Goal: Transaction & Acquisition: Subscribe to service/newsletter

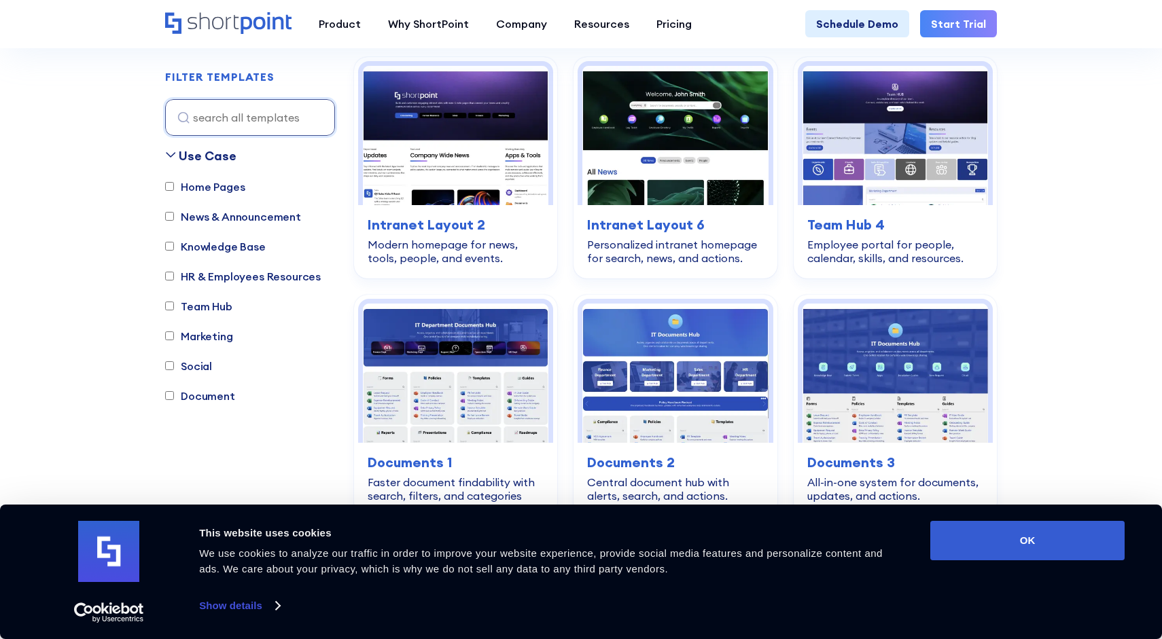
scroll to position [419, 0]
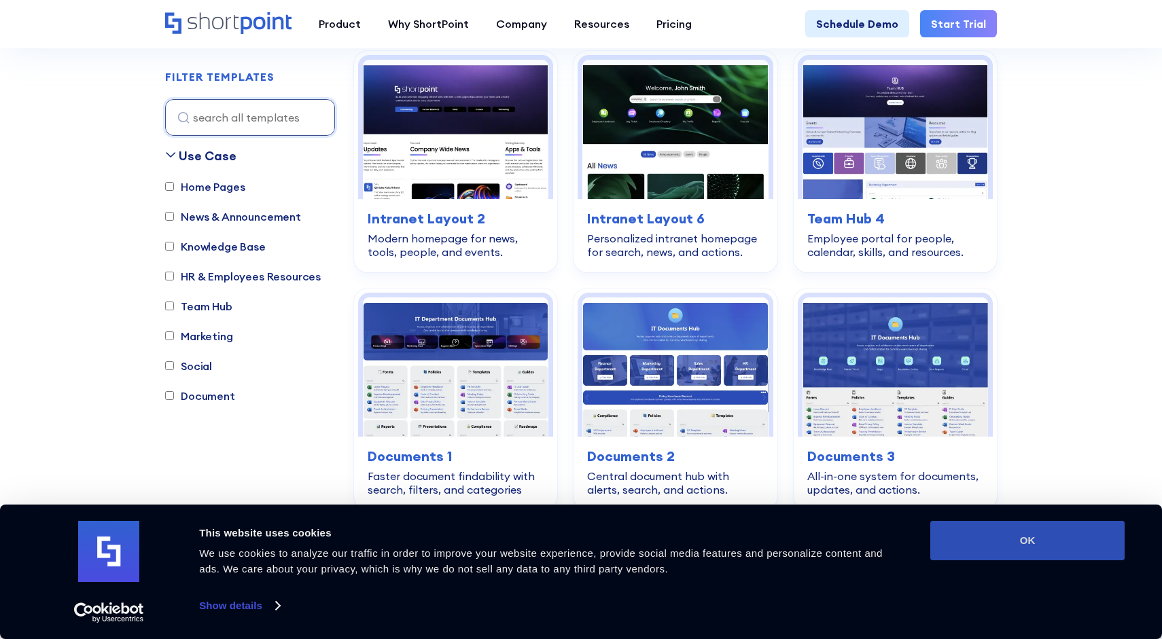
click at [1078, 537] on button "OK" at bounding box center [1027, 540] width 194 height 39
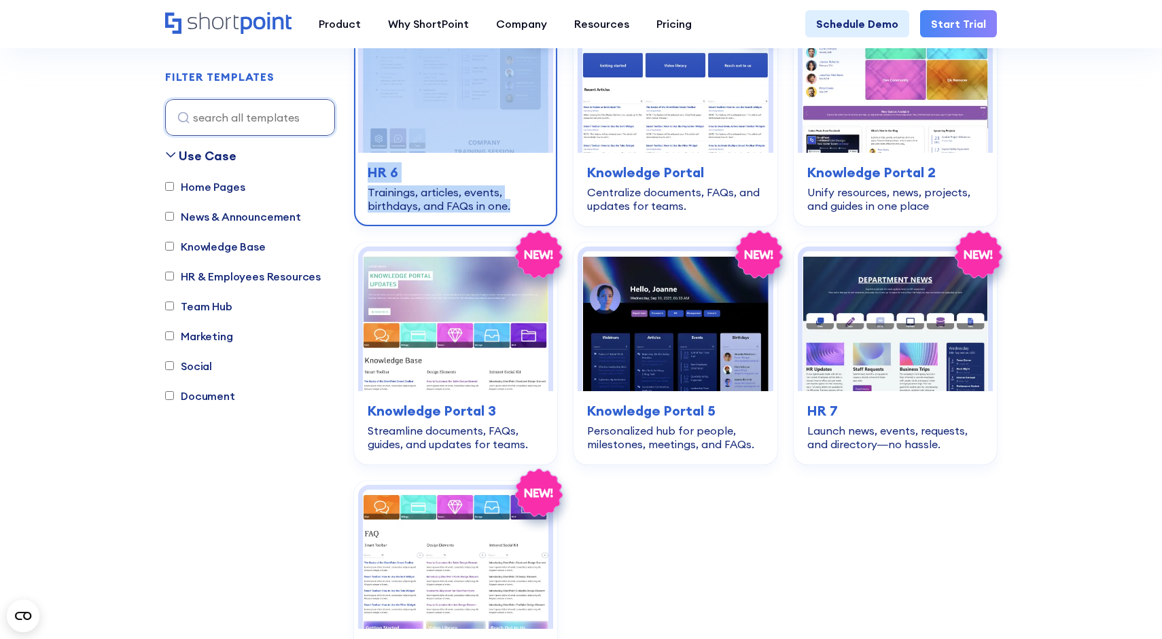
scroll to position [3151, 0]
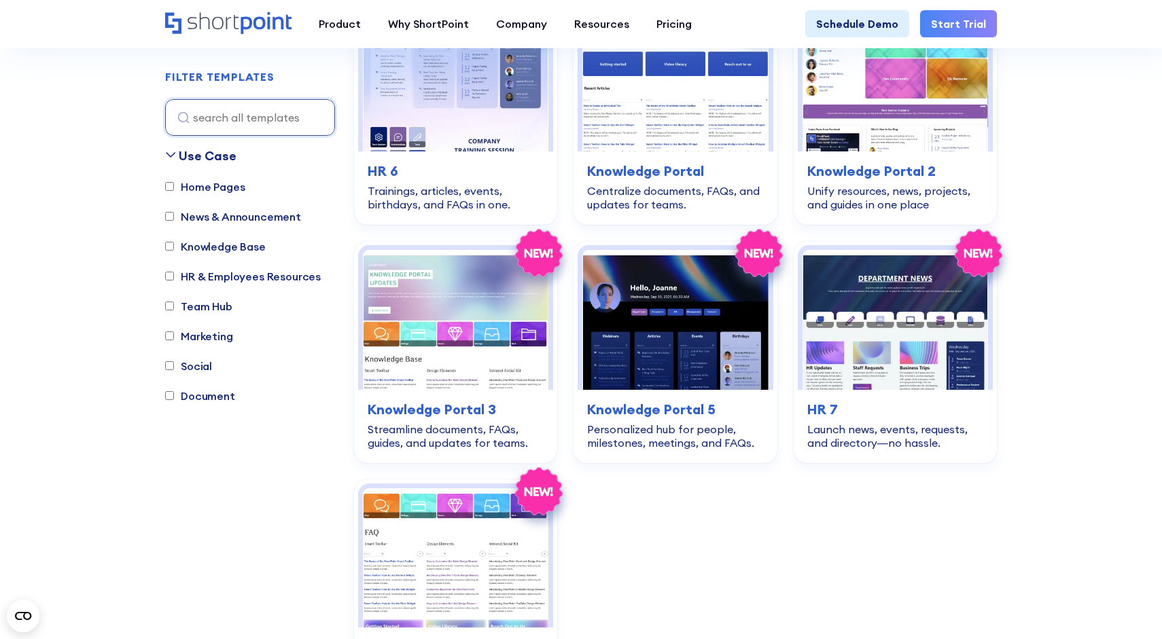
click at [218, 305] on label "Team Hub" at bounding box center [198, 306] width 67 height 16
click at [174, 305] on input "Team Hub" at bounding box center [169, 306] width 9 height 9
checkbox input "true"
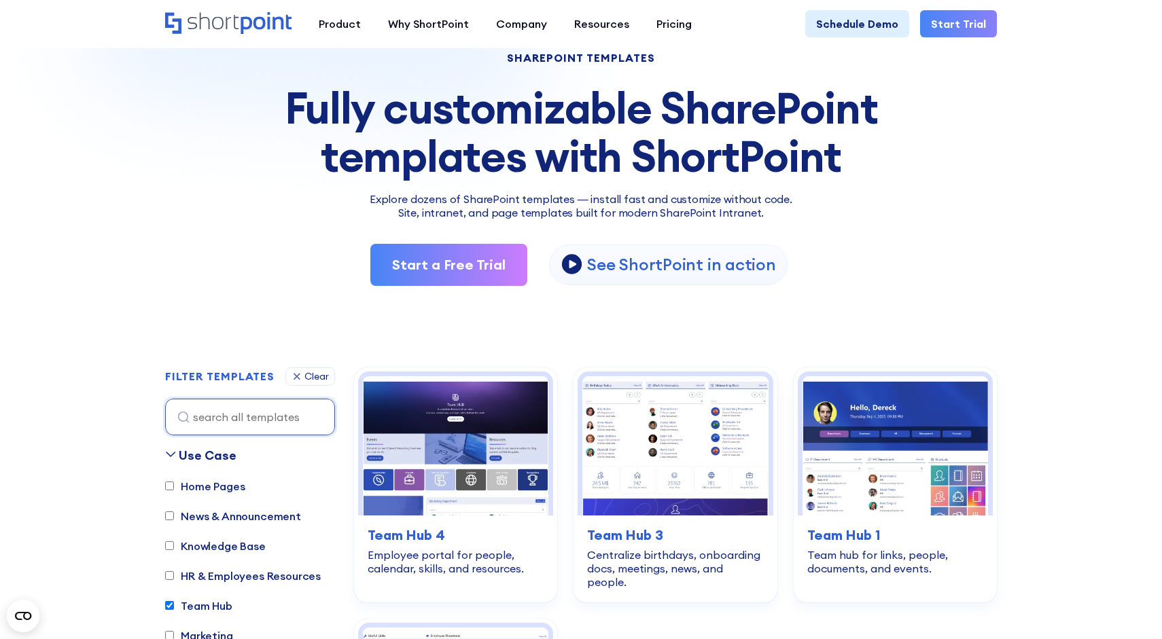
scroll to position [0, 0]
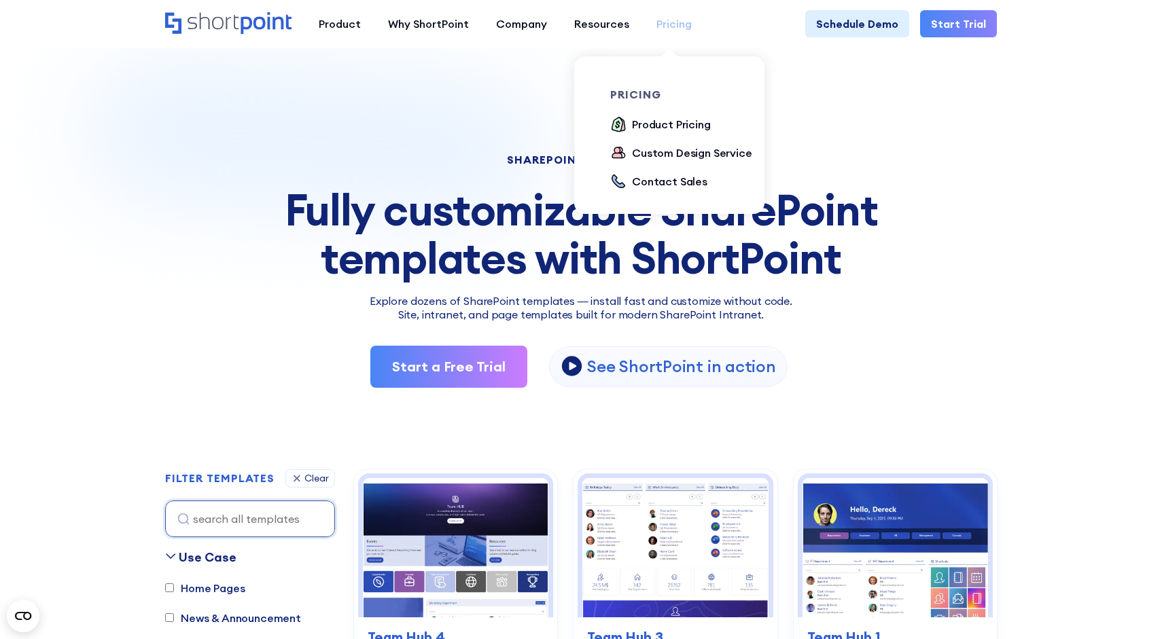
click at [675, 18] on div "Pricing" at bounding box center [673, 24] width 35 height 16
click at [662, 124] on div "Product Pricing" at bounding box center [671, 124] width 79 height 16
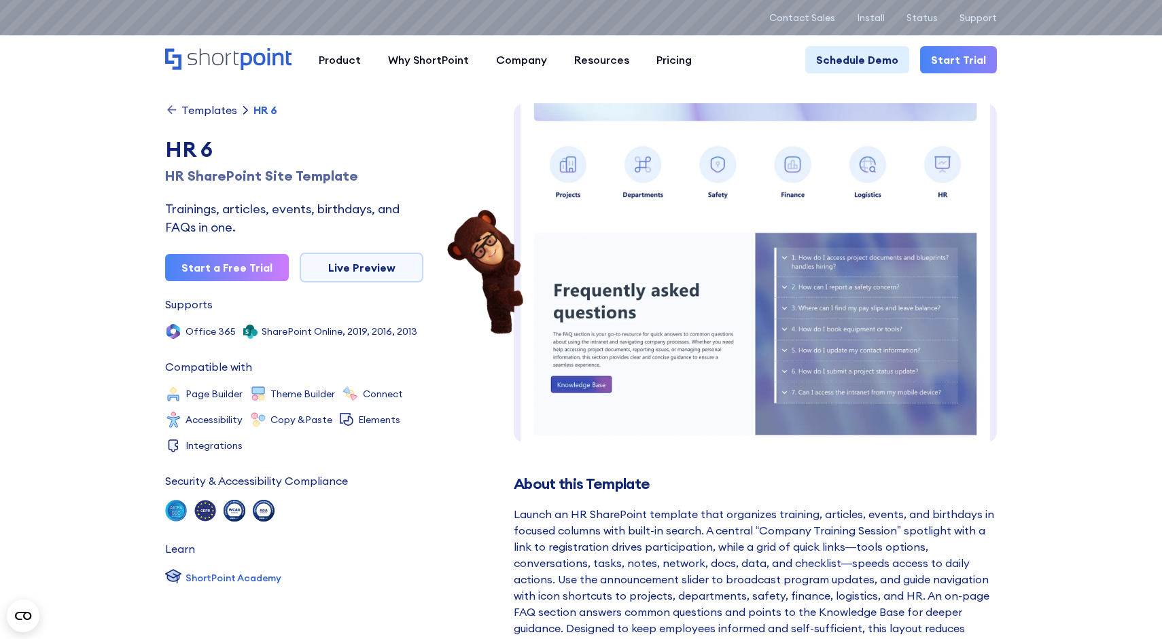
scroll to position [550, 0]
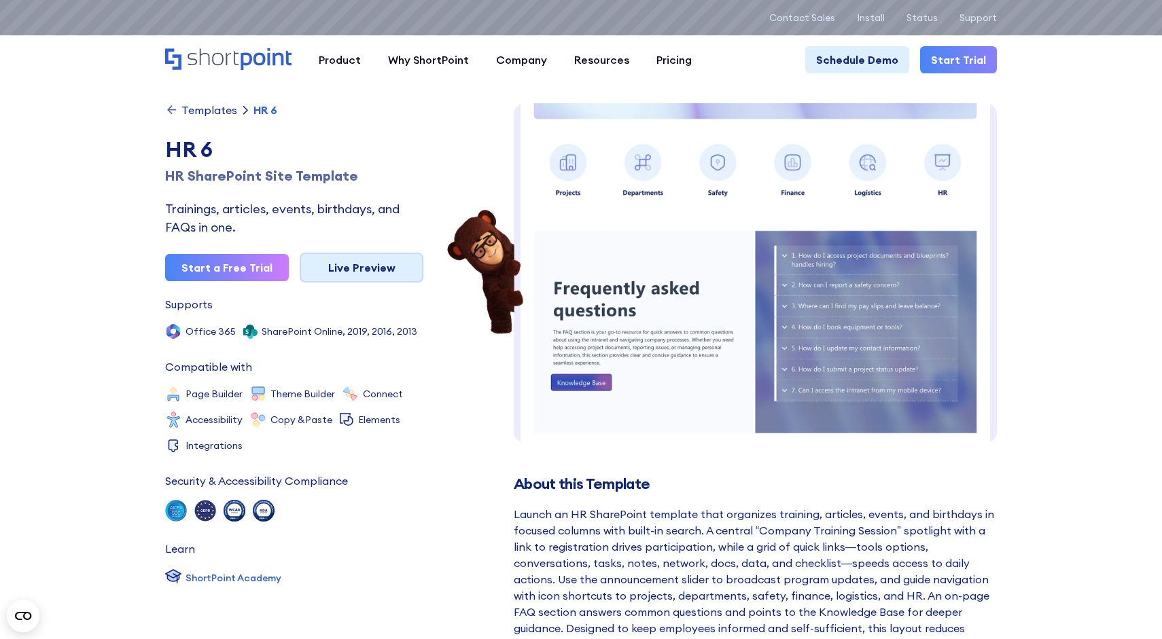
click at [367, 265] on link "Live Preview" at bounding box center [362, 268] width 124 height 30
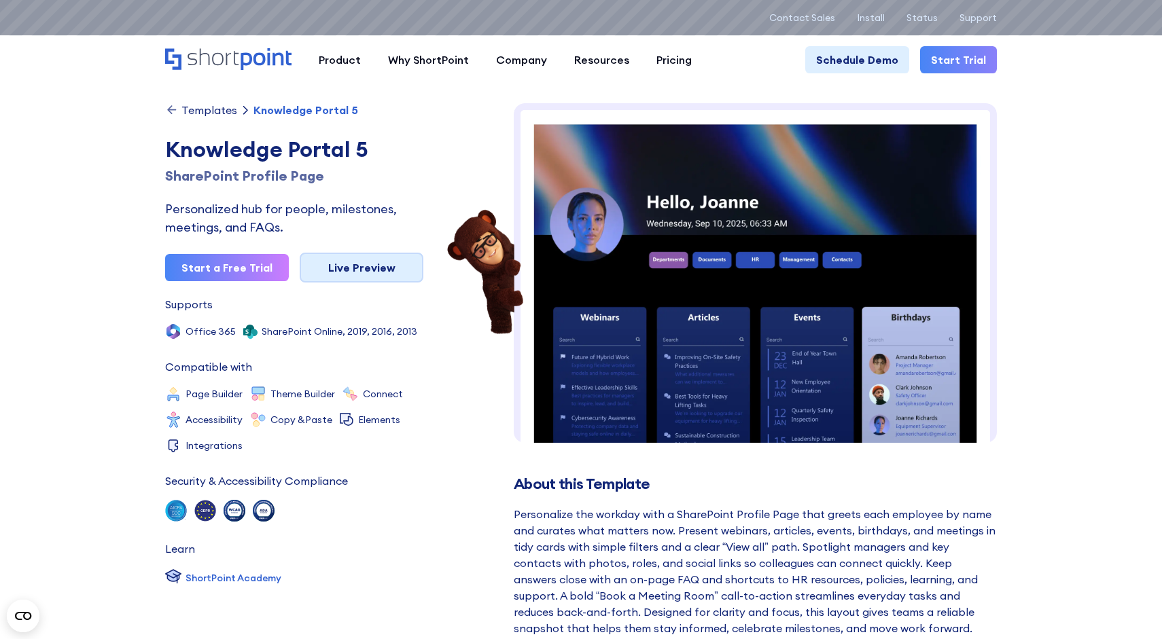
click at [397, 272] on link "Live Preview" at bounding box center [362, 268] width 124 height 30
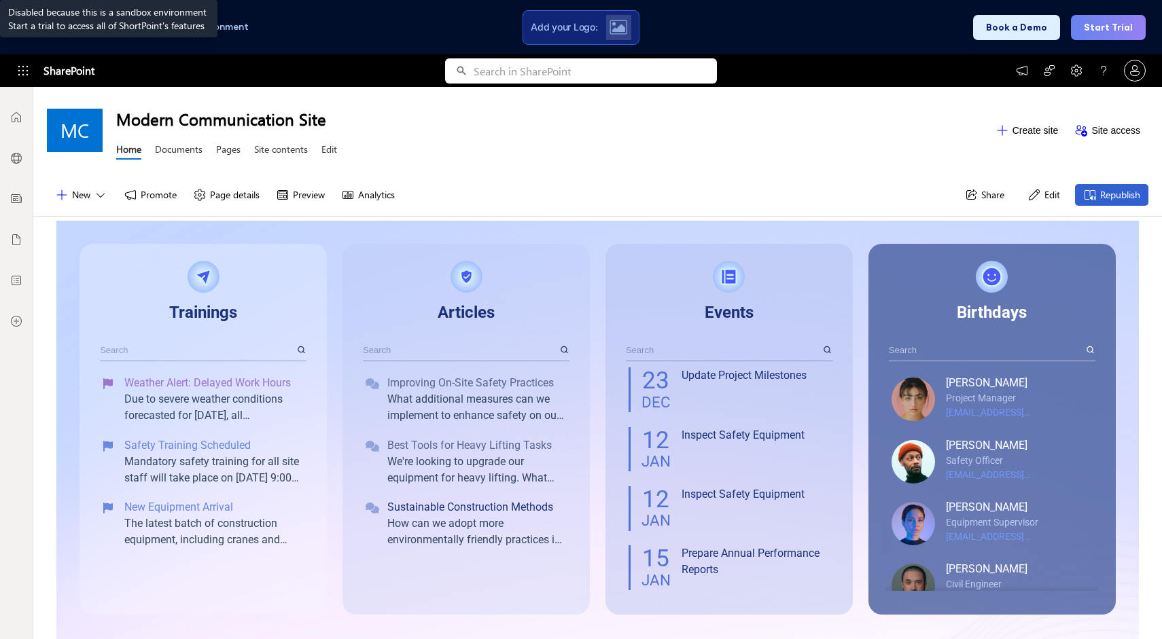
click at [232, 151] on link "Pages" at bounding box center [228, 151] width 24 height 17
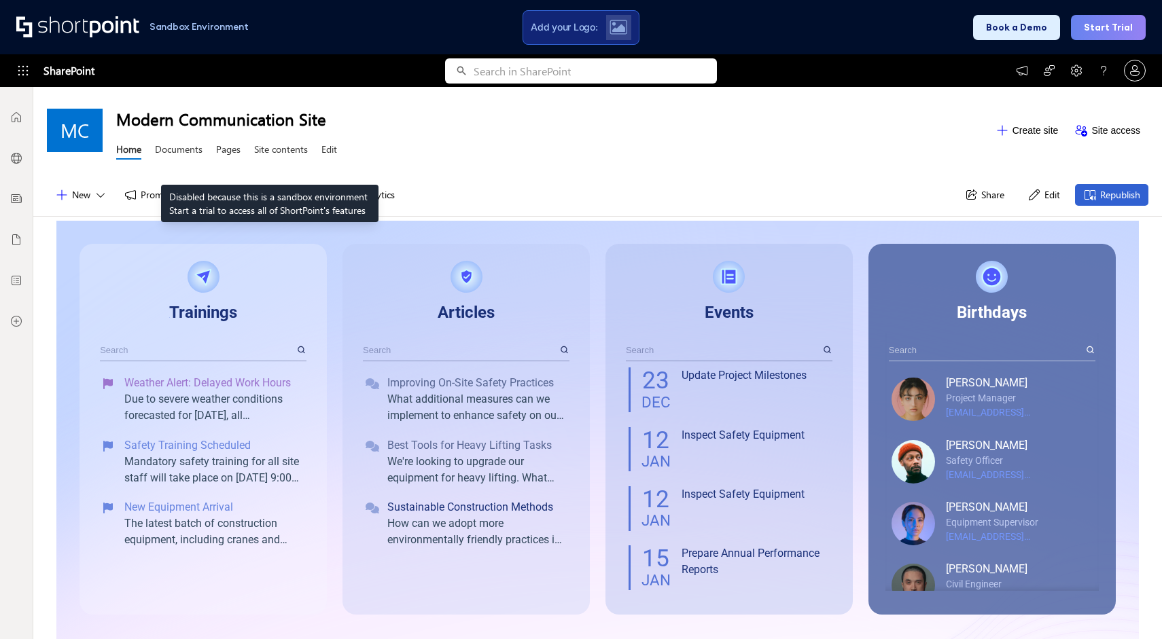
click at [270, 151] on link "Site contents" at bounding box center [281, 151] width 54 height 17
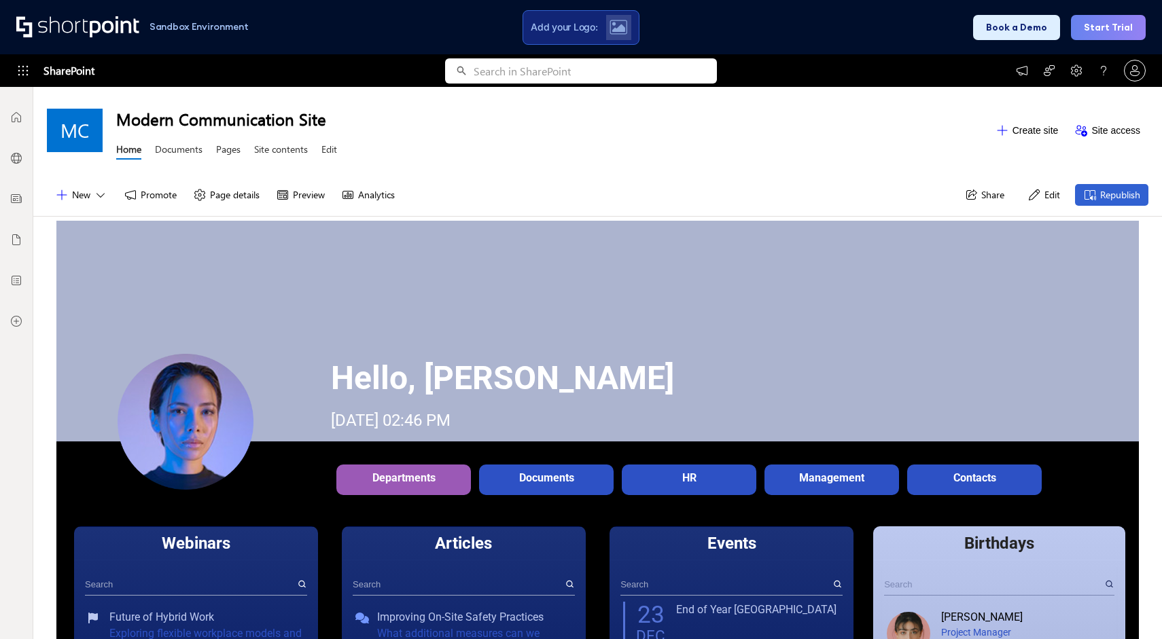
click at [1104, 32] on button "Start Trial" at bounding box center [1108, 27] width 75 height 25
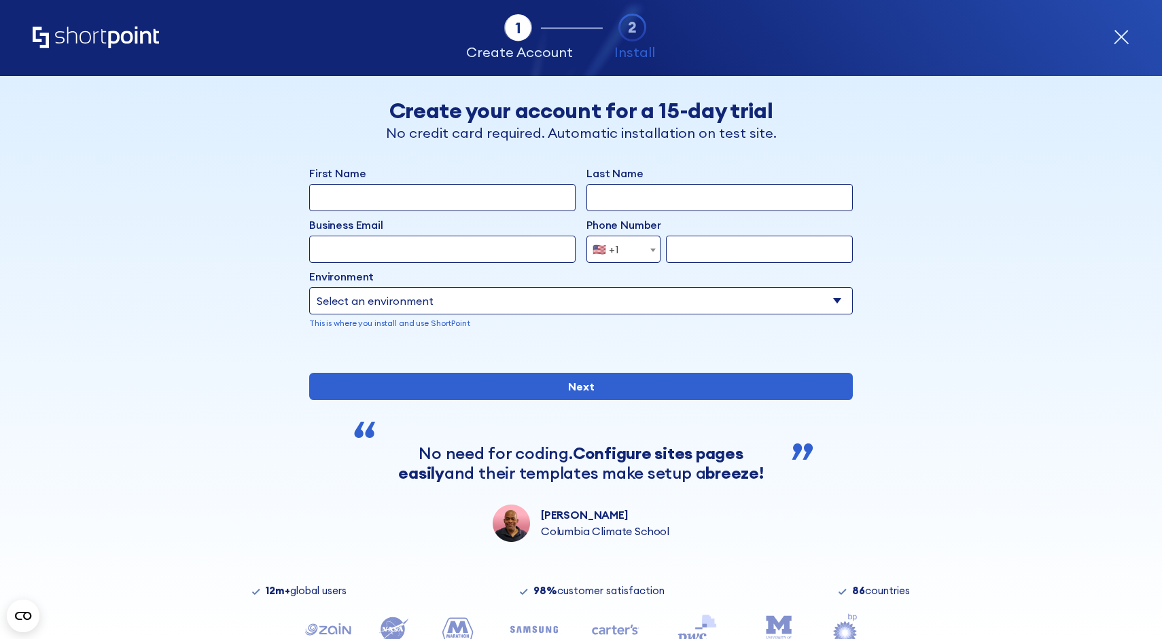
click at [96, 23] on div "Tab 1 Tab 2 Tab 2 ShortPoint eases the setup and orchestration of Intranets and…" at bounding box center [581, 38] width 1097 height 76
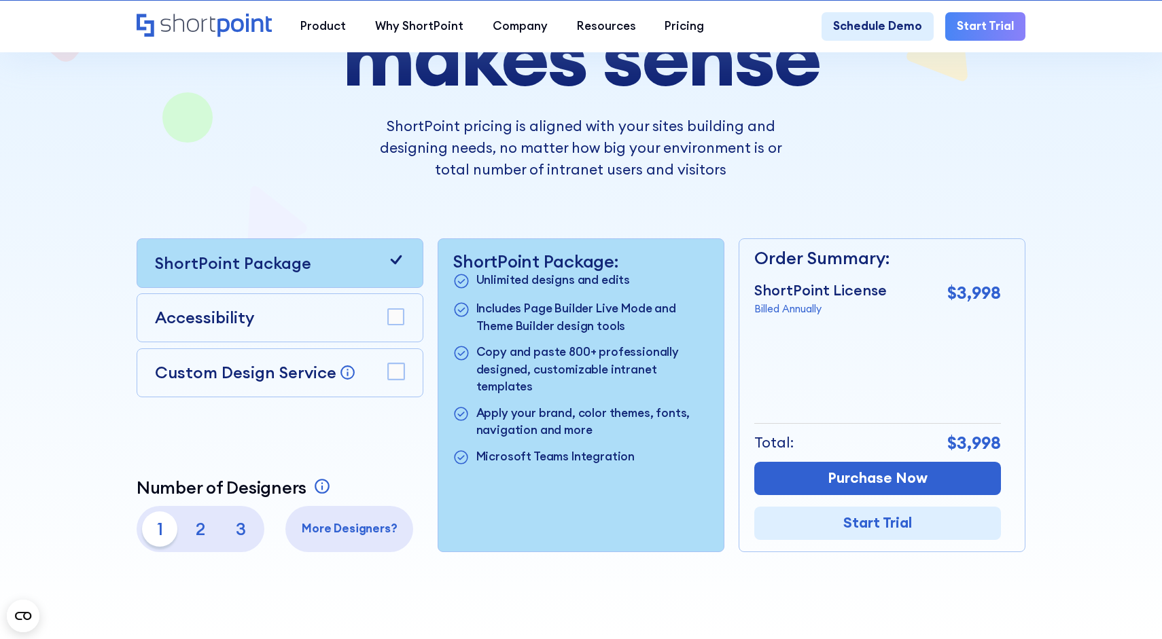
scroll to position [226, 0]
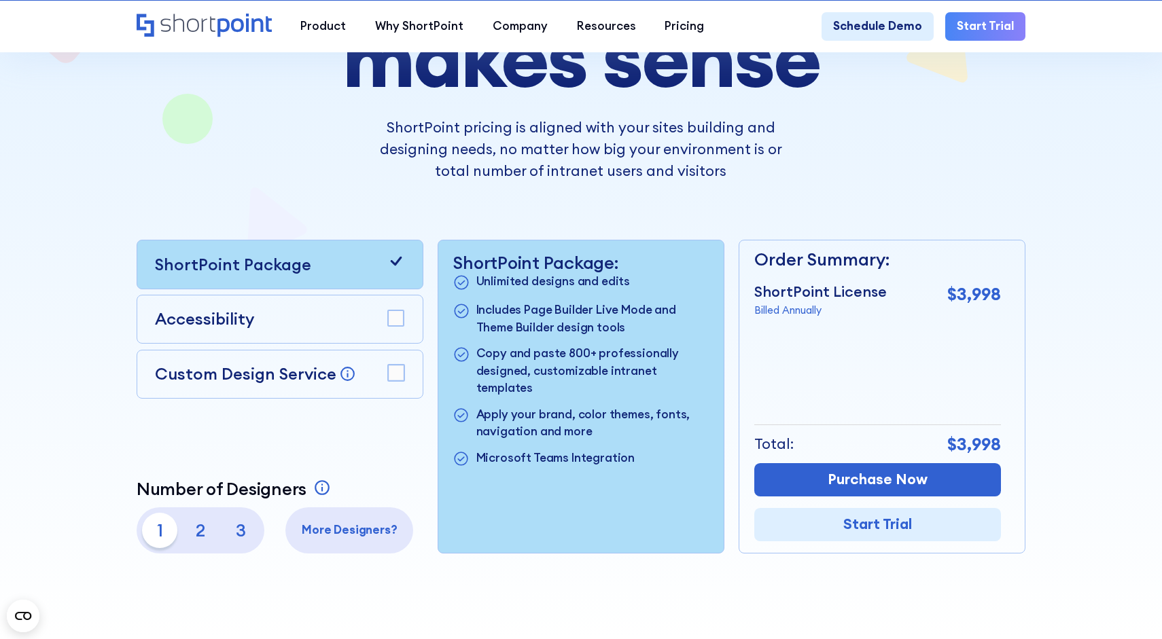
click at [312, 264] on div "ShortPoint Package" at bounding box center [280, 265] width 251 height 24
click at [311, 354] on div "Custom Design Service Bring your dream design to life with our Custom Design Se…" at bounding box center [280, 374] width 287 height 49
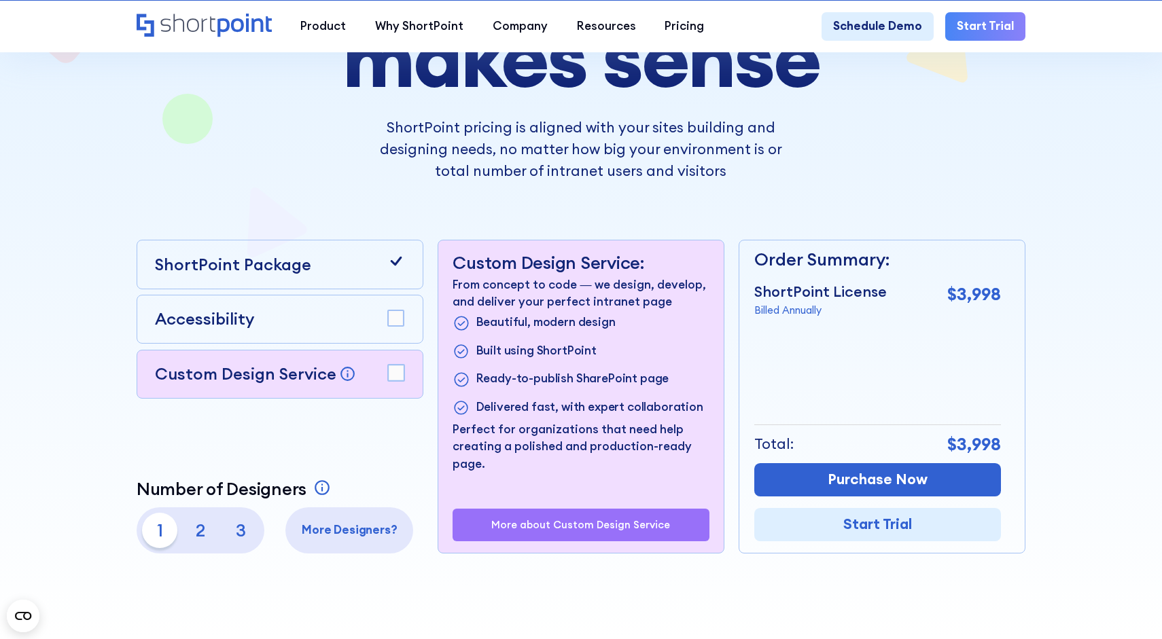
click at [307, 315] on div "Accessibility" at bounding box center [280, 319] width 251 height 24
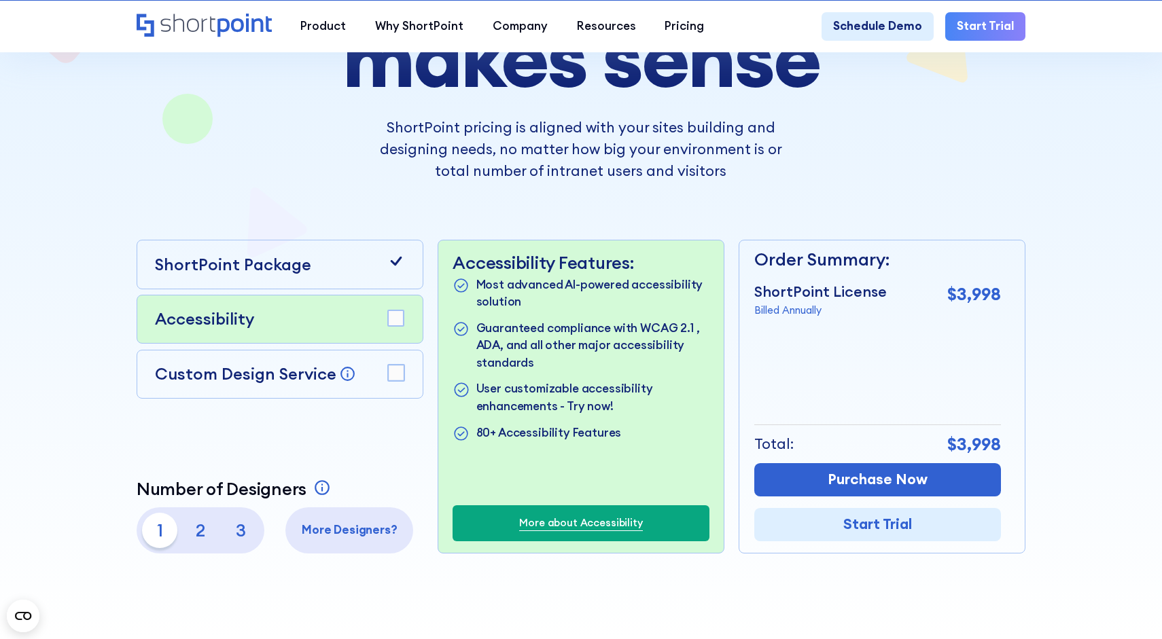
click at [309, 282] on div "ShortPoint Package" at bounding box center [280, 264] width 287 height 49
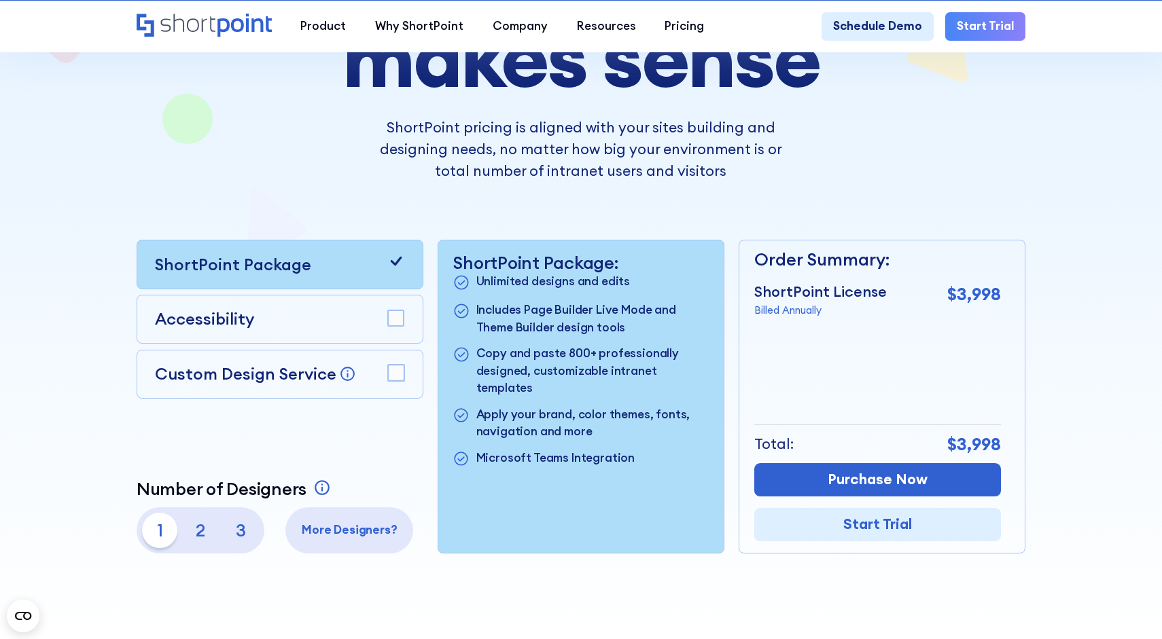
click at [315, 319] on div "Accessibility" at bounding box center [280, 319] width 251 height 24
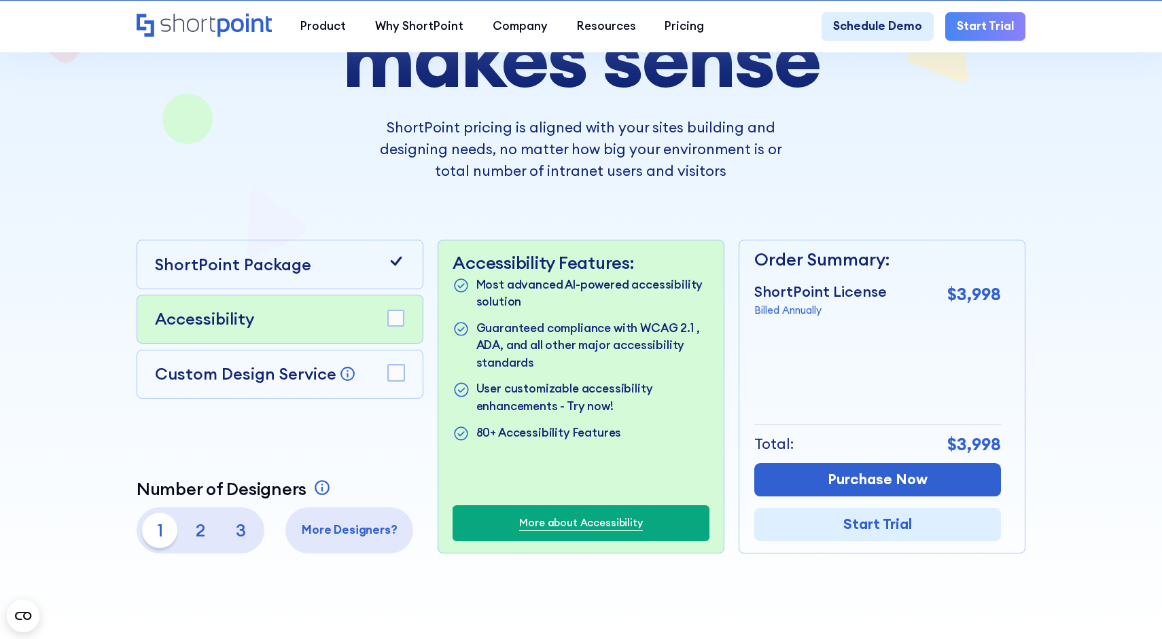
click at [195, 535] on p "2" at bounding box center [200, 530] width 35 height 35
click at [230, 535] on p "3" at bounding box center [241, 530] width 35 height 35
click at [154, 524] on p "1" at bounding box center [159, 530] width 35 height 35
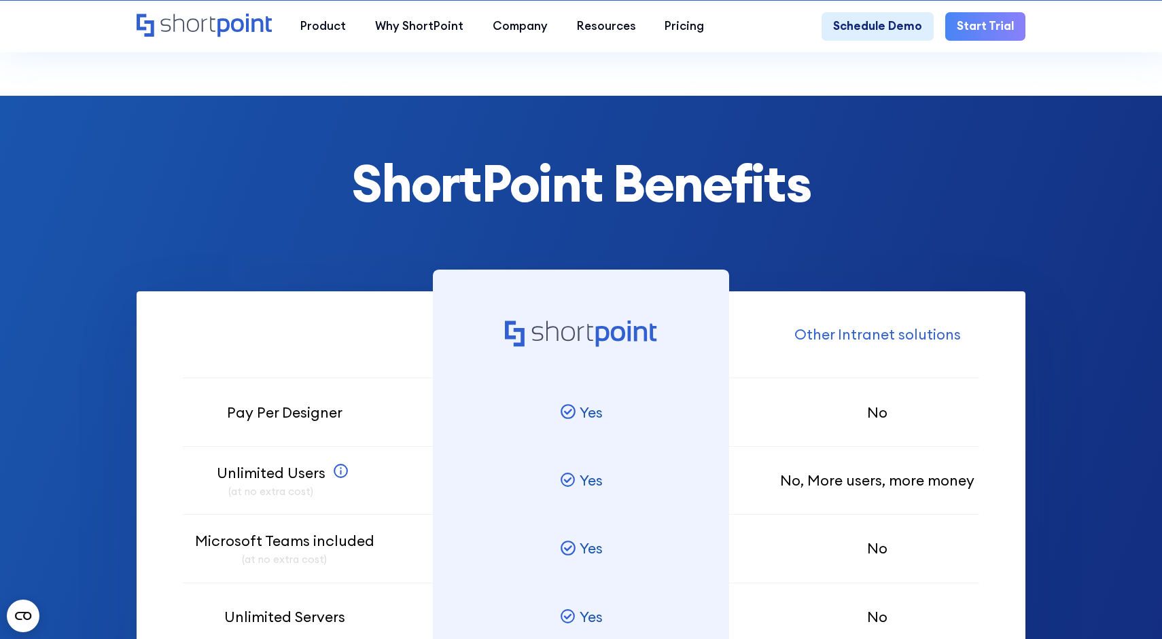
scroll to position [671, 0]
